Goal: Task Accomplishment & Management: Manage account settings

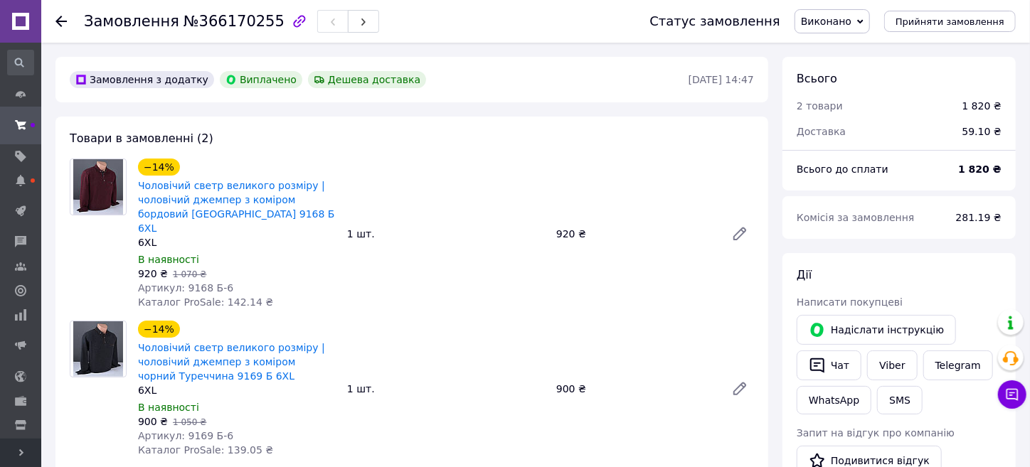
scroll to position [114, 0]
click at [29, 455] on span "Розгорнути" at bounding box center [20, 453] width 41 height 28
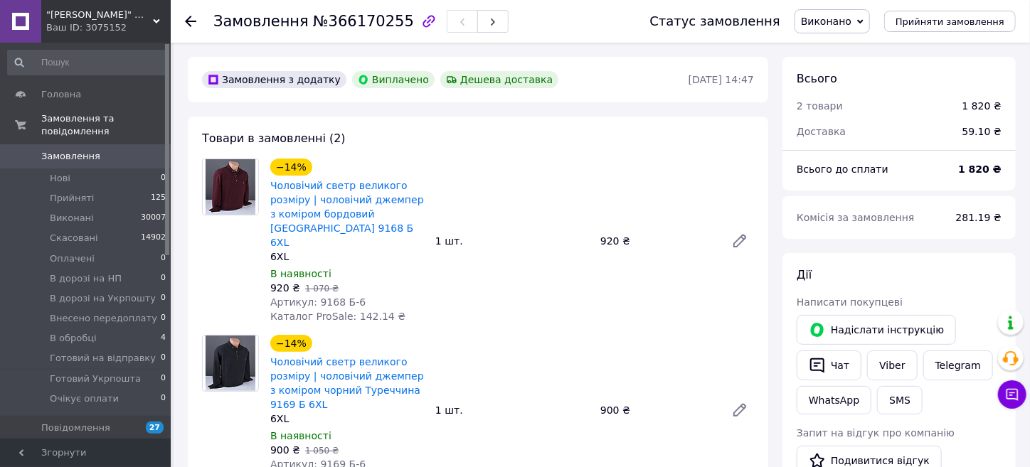
scroll to position [114, 0]
click at [76, 192] on span "Прийняті" at bounding box center [72, 198] width 44 height 13
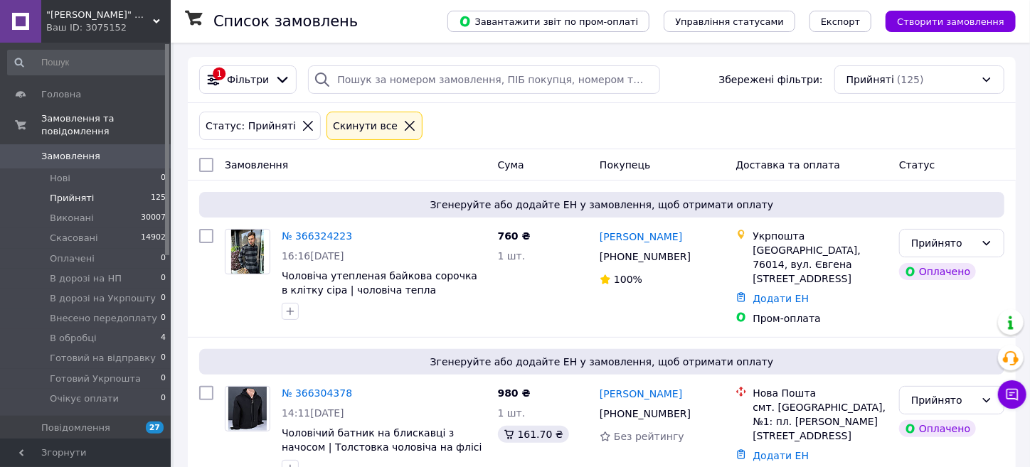
click at [403, 127] on icon at bounding box center [409, 125] width 13 height 13
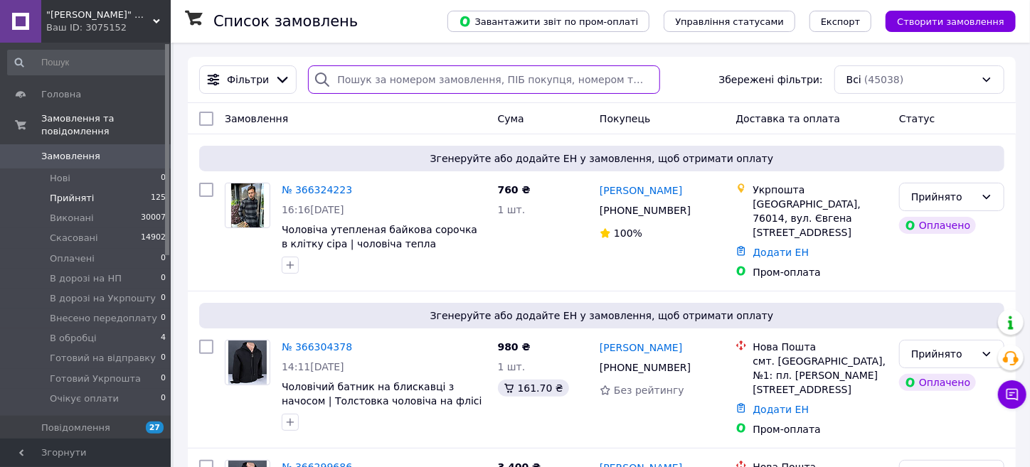
click at [391, 83] on input "search" at bounding box center [483, 79] width 351 height 28
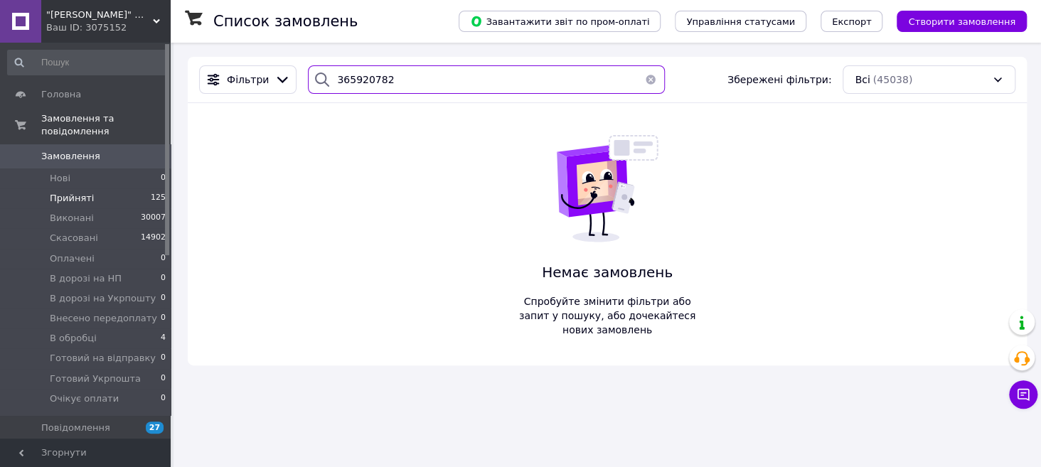
type input "365920782"
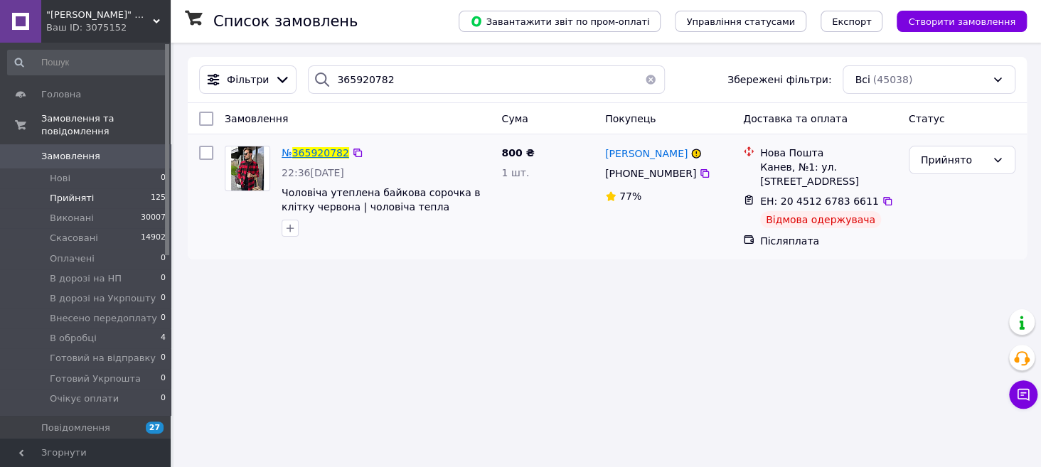
click at [329, 147] on span "365920782" at bounding box center [320, 152] width 57 height 11
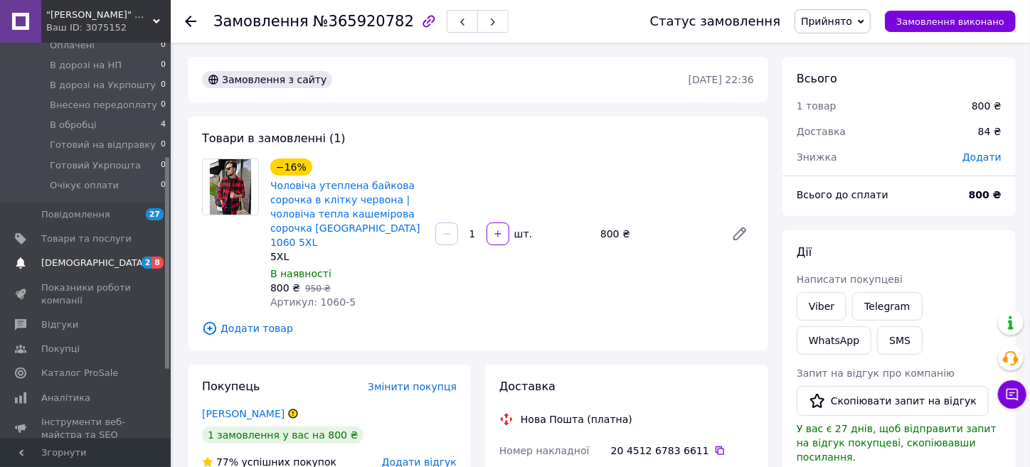
click at [77, 257] on span "[DEMOGRAPHIC_DATA]" at bounding box center [93, 263] width 105 height 13
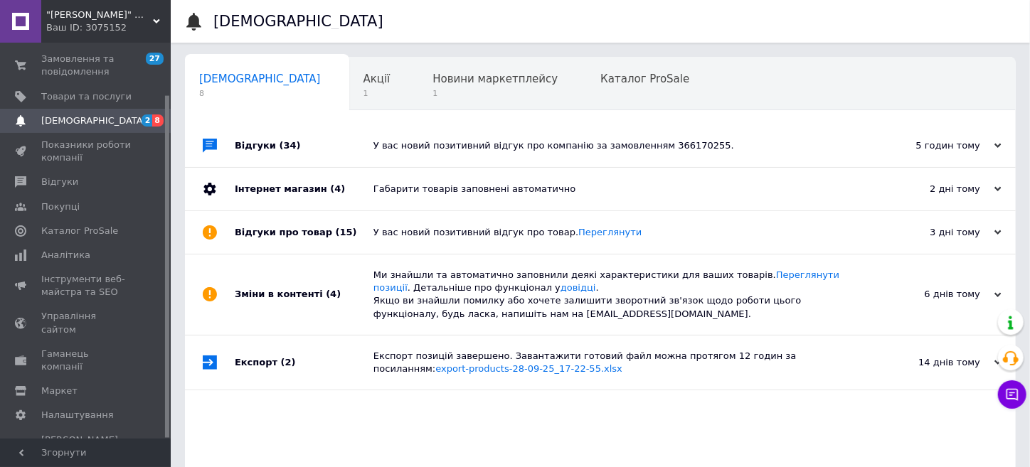
click at [75, 121] on span "[DEMOGRAPHIC_DATA]" at bounding box center [93, 120] width 105 height 13
click at [59, 182] on span "Відгуки" at bounding box center [59, 182] width 37 height 13
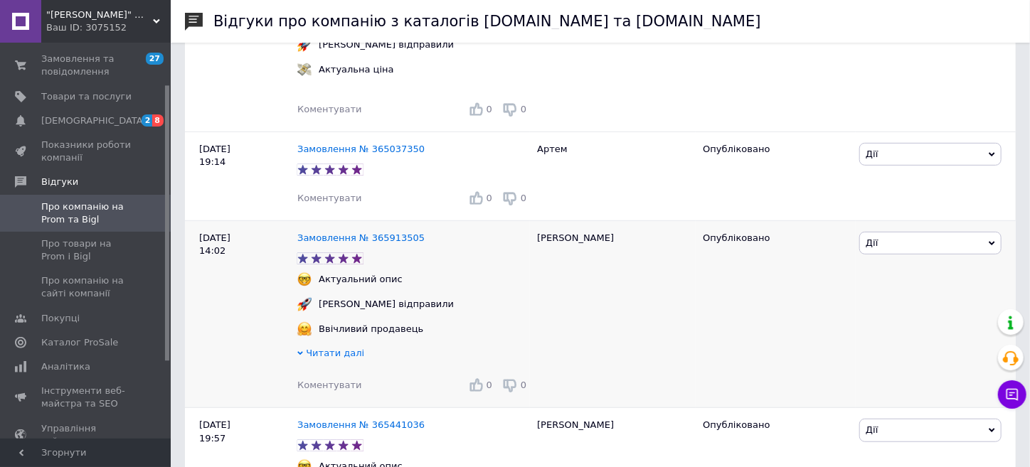
scroll to position [355, 0]
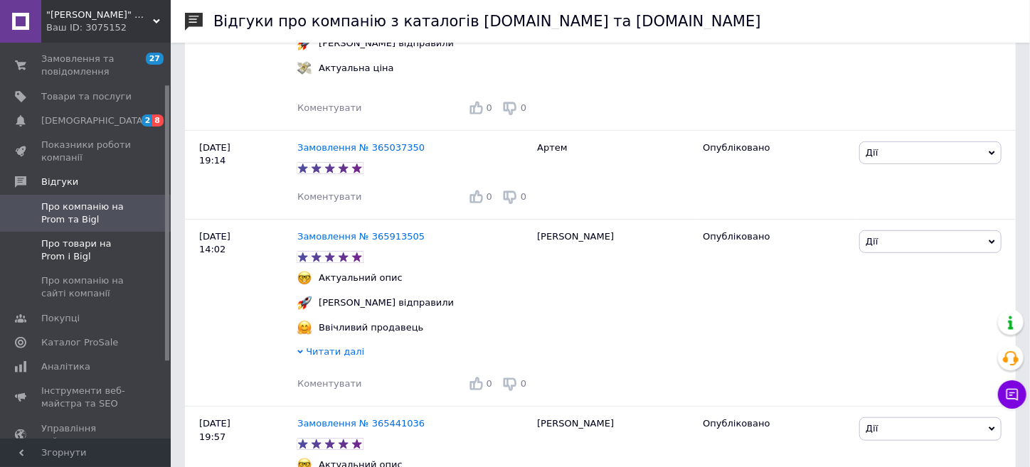
click at [105, 241] on span "Про товари на Prom і Bigl" at bounding box center [86, 251] width 90 height 26
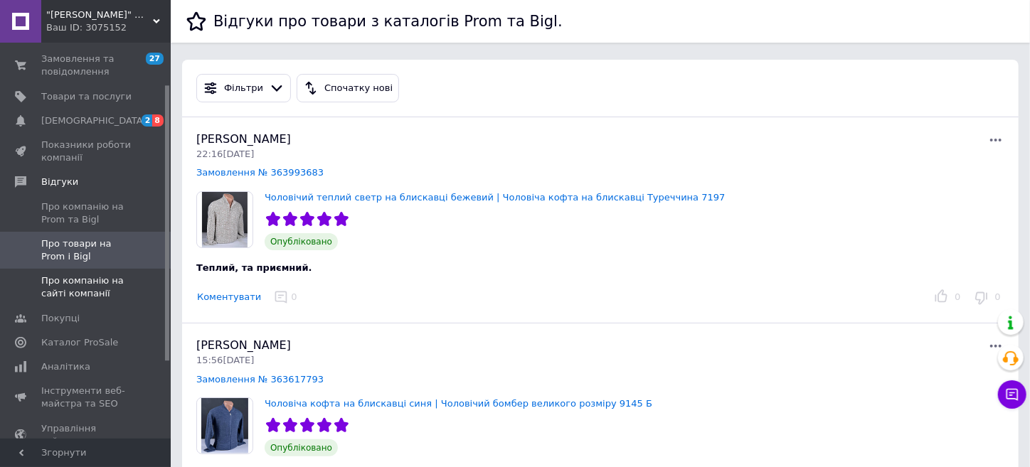
click at [92, 279] on span "Про компанію на сайті компанії" at bounding box center [86, 288] width 90 height 26
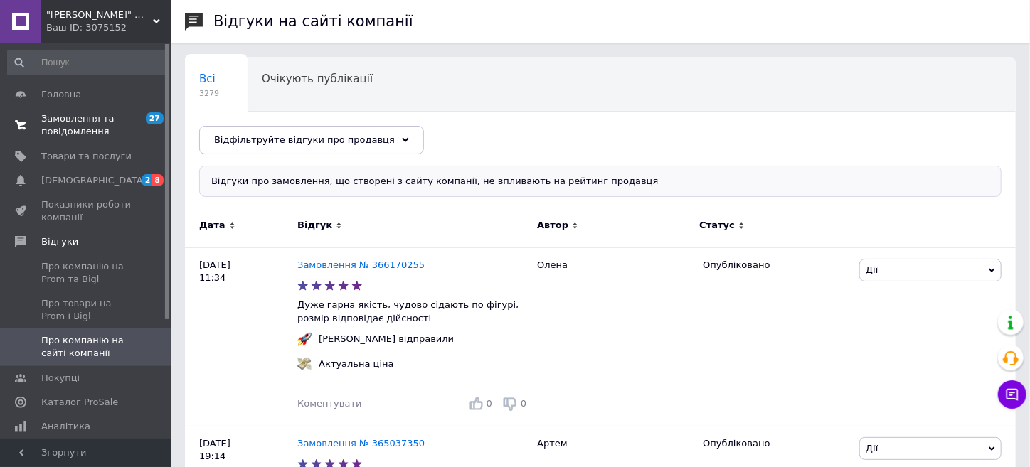
click at [60, 122] on span "Замовлення та повідомлення" at bounding box center [86, 125] width 90 height 26
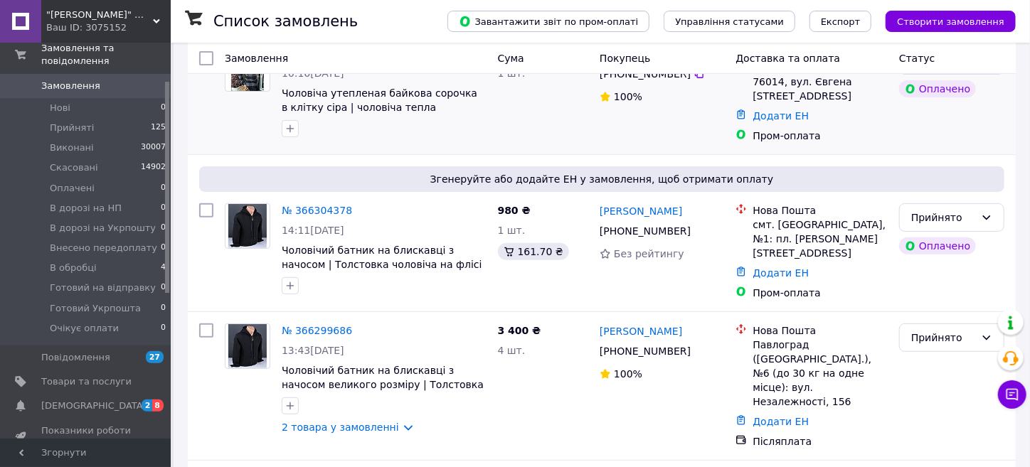
scroll to position [142, 0]
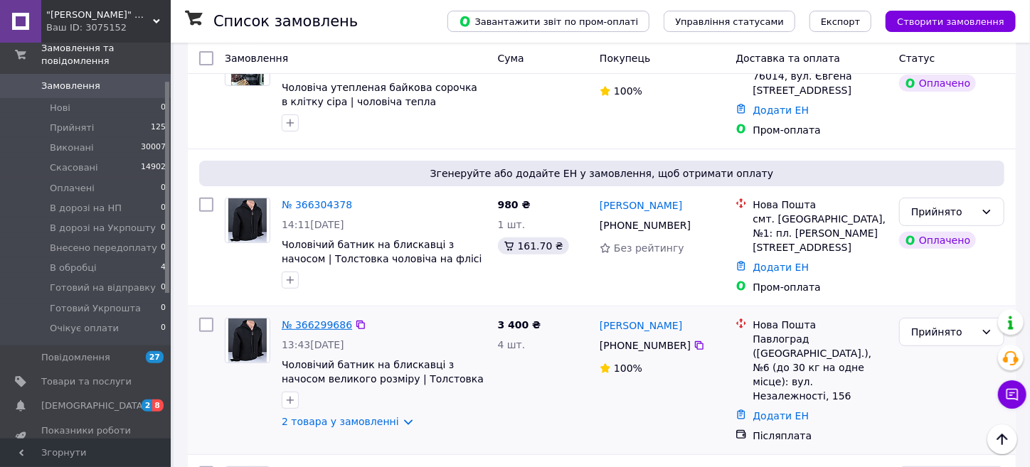
click at [298, 319] on link "№ 366299686" at bounding box center [317, 324] width 70 height 11
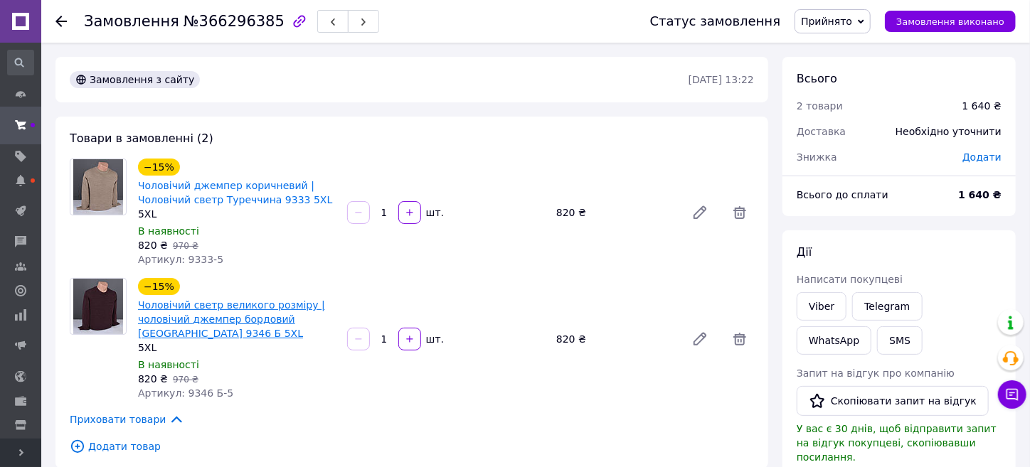
click at [192, 304] on link "Чоловічий светр великого розміру | чоловічий джемпер бордовий Туреччина 9346 Б …" at bounding box center [231, 319] width 187 height 40
